Goal: Navigation & Orientation: Find specific page/section

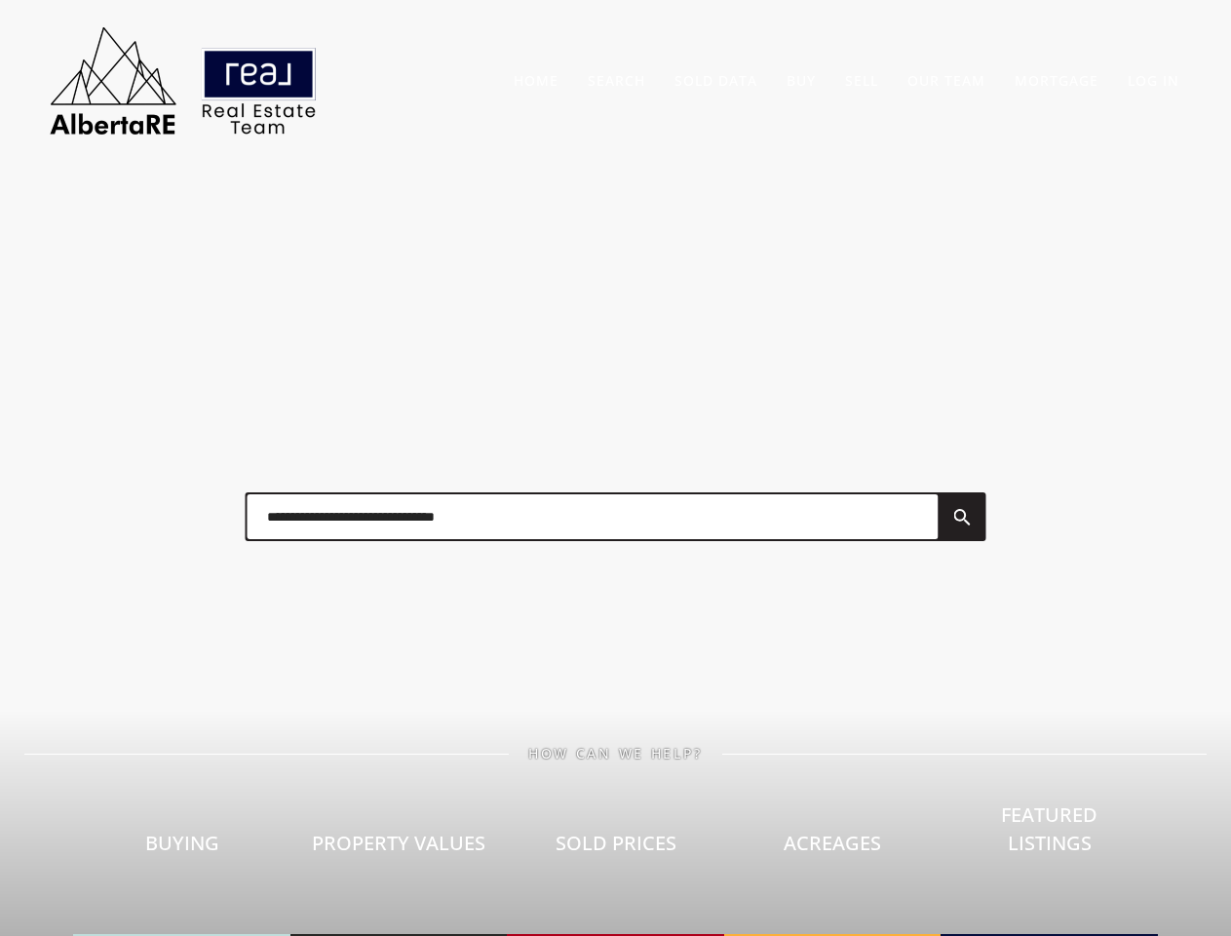
click at [615, 468] on div at bounding box center [616, 516] width 780 height 97
click at [616, 80] on link "Search" at bounding box center [617, 80] width 58 height 19
click at [801, 80] on link "Buy" at bounding box center [801, 80] width 29 height 19
click at [862, 80] on link "Sell" at bounding box center [861, 80] width 33 height 19
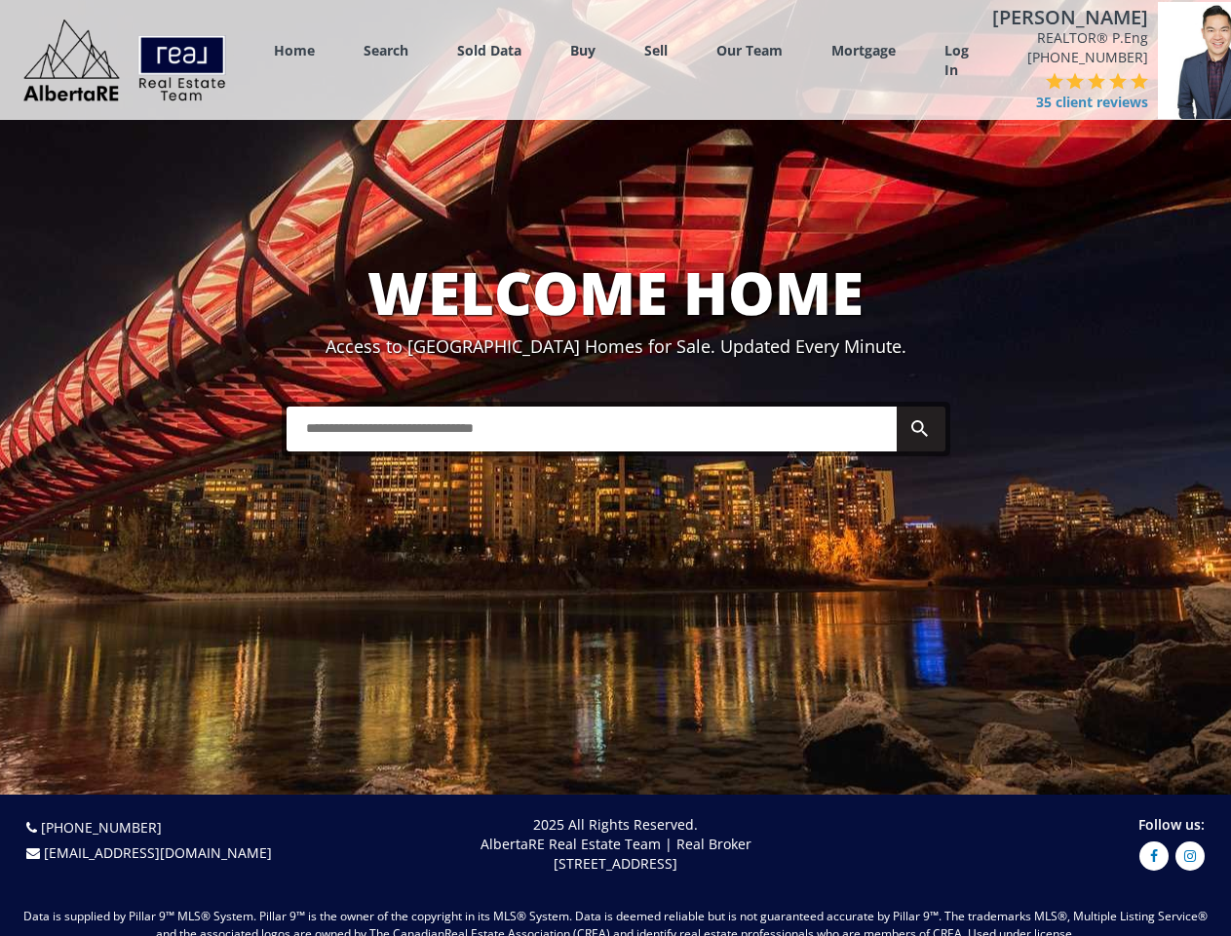
click at [386, 50] on link "Search" at bounding box center [386, 50] width 45 height 19
click at [583, 50] on link "Buy" at bounding box center [582, 50] width 25 height 19
click at [656, 50] on link "Sell" at bounding box center [655, 50] width 23 height 19
click at [750, 50] on link "Our Team" at bounding box center [749, 50] width 66 height 19
click at [956, 60] on link "Log In" at bounding box center [956, 60] width 24 height 39
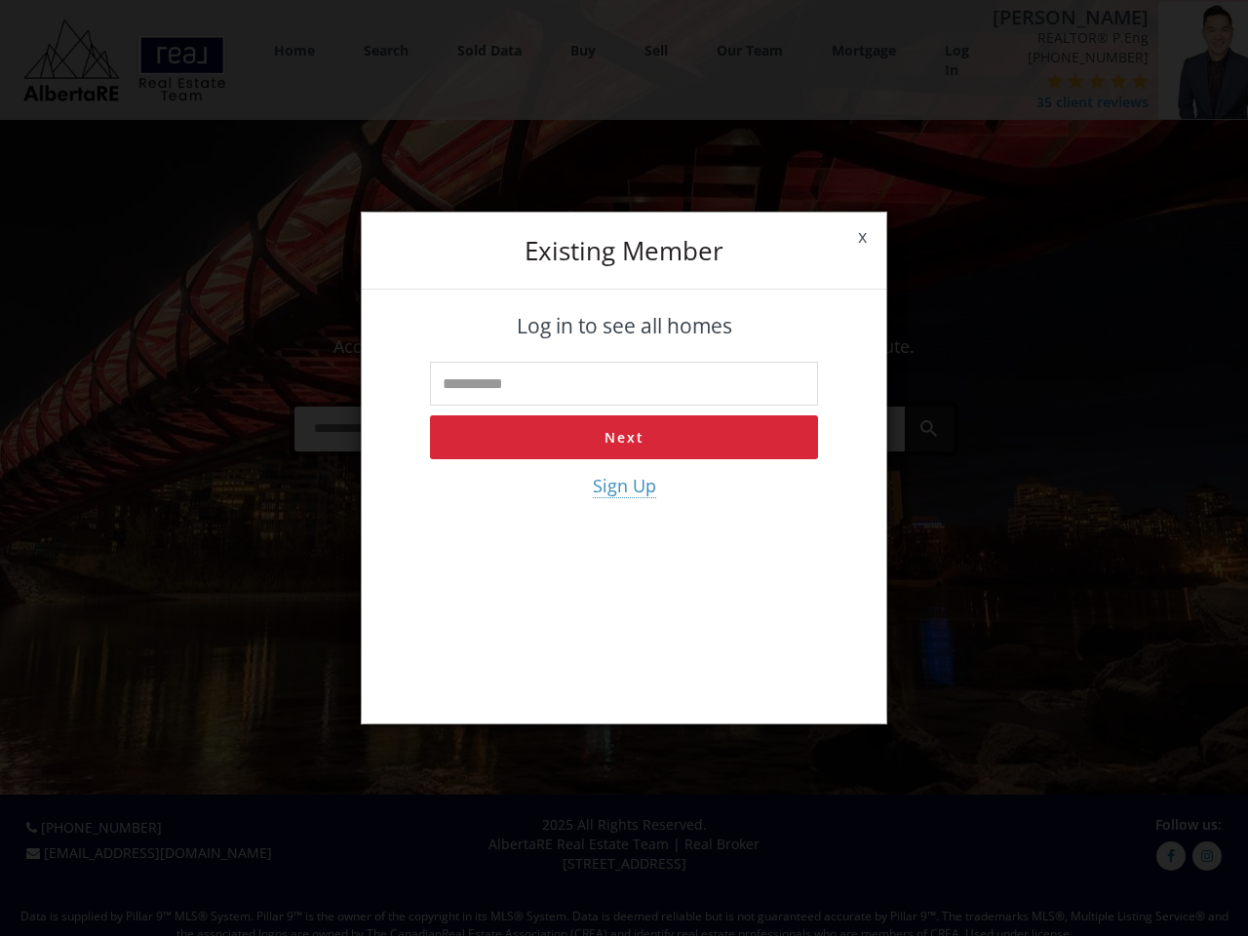
click at [1048, 93] on div "x Existing member Log in to see all homes Next Sign Up" at bounding box center [624, 468] width 1248 height 936
click at [1011, 81] on div "x Existing member Log in to see all homes Next Sign Up" at bounding box center [624, 468] width 1248 height 936
click at [1031, 81] on div "x Existing member Log in to see all homes Next Sign Up" at bounding box center [624, 468] width 1248 height 936
click at [1053, 81] on div "x Existing member Log in to see all homes Next Sign Up" at bounding box center [624, 468] width 1248 height 936
click at [1074, 81] on div "x Existing member Log in to see all homes Next Sign Up" at bounding box center [624, 468] width 1248 height 936
